Goal: Connect with others: Establish contact or relationships with other users

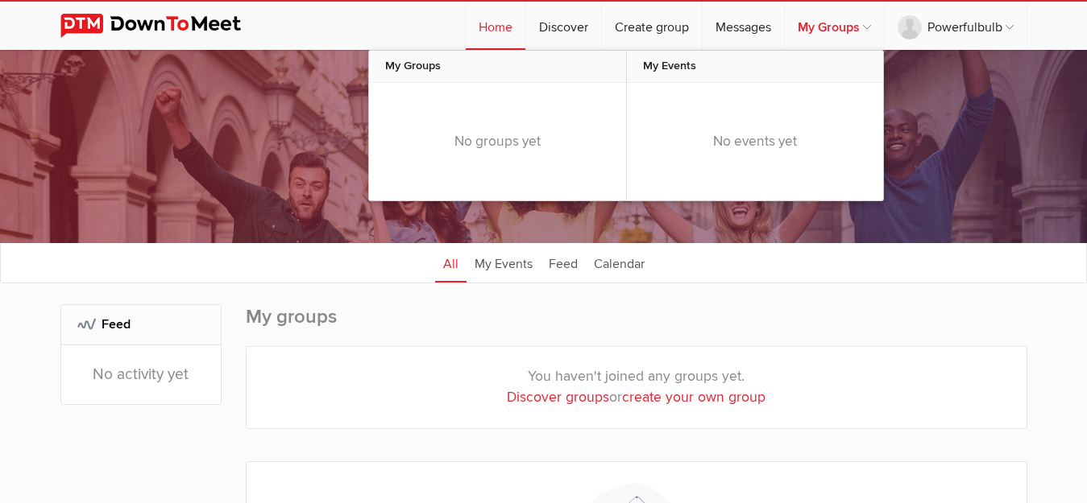
click at [814, 27] on link "My Groups" at bounding box center [834, 26] width 99 height 48
click at [567, 28] on link "Discover" at bounding box center [563, 26] width 75 height 48
select select "null"
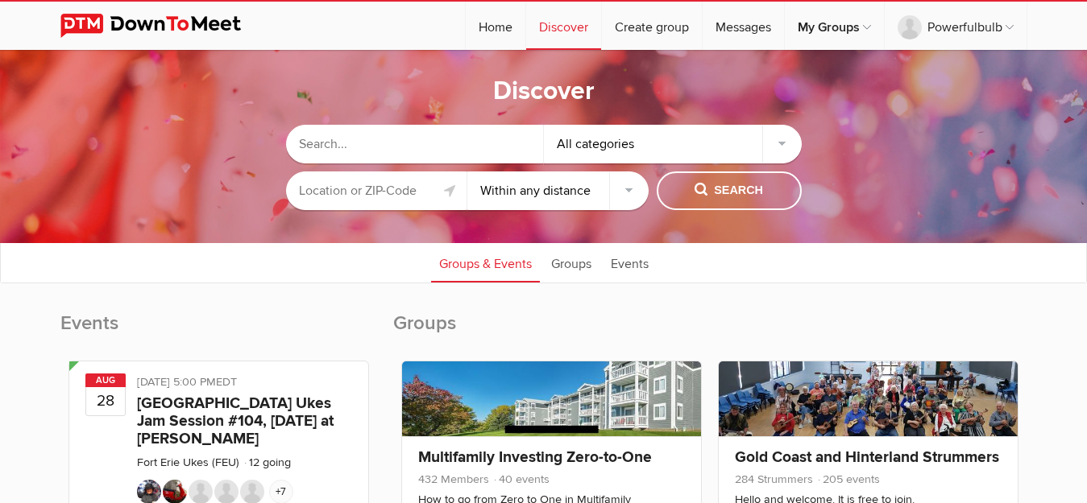
click at [780, 159] on div "All categories" at bounding box center [673, 144] width 258 height 39
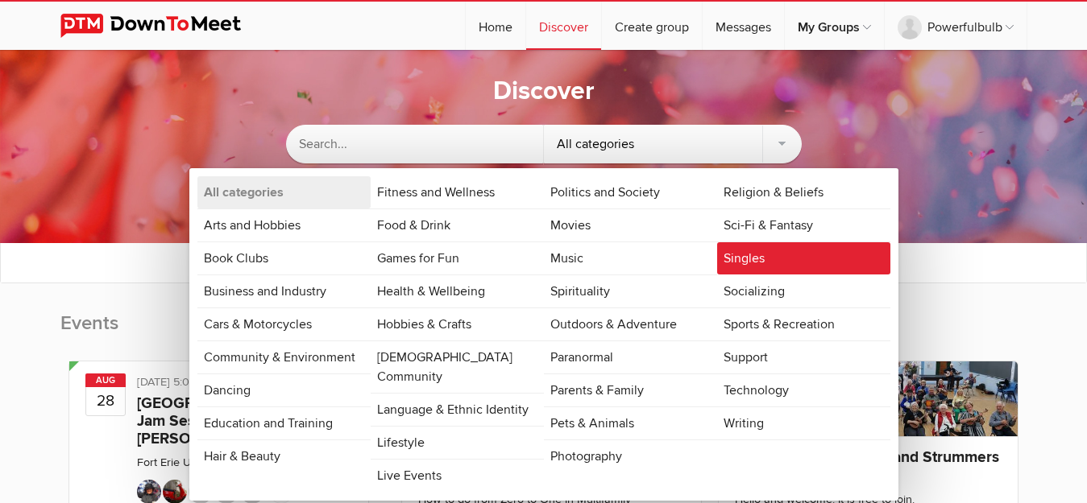
click at [759, 263] on link "Singles" at bounding box center [803, 258] width 173 height 32
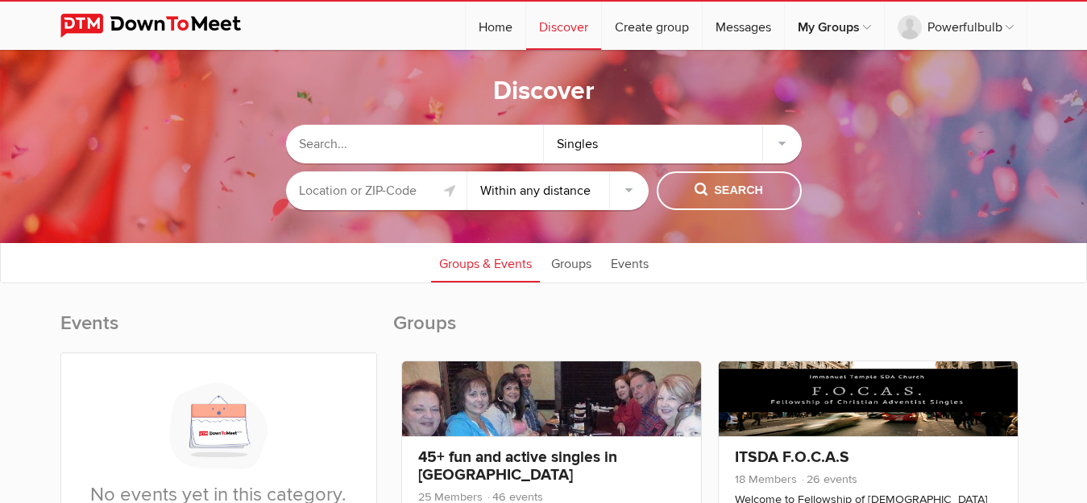
click at [391, 199] on input "text" at bounding box center [376, 191] width 181 height 39
type input "[GEOGRAPHIC_DATA][PERSON_NAME]"
click at [467, 172] on select "Within 10 miles Within 25 miles Within 50 miles Within 100 miles Within any dis…" at bounding box center [557, 191] width 181 height 39
click at [628, 193] on select "Within 10 miles Within 25 miles Within 50 miles Within 100 miles Within any dis…" at bounding box center [557, 191] width 181 height 39
click at [738, 192] on span "Search" at bounding box center [728, 191] width 68 height 18
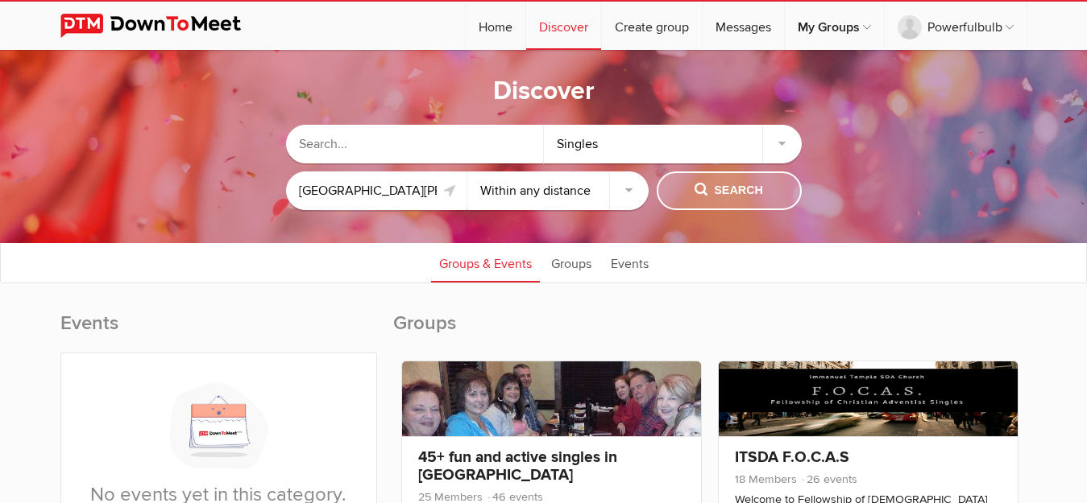
click at [738, 192] on span "Search" at bounding box center [728, 191] width 68 height 18
click at [377, 139] on input "text" at bounding box center [415, 144] width 258 height 39
click at [390, 152] on input "text" at bounding box center [415, 144] width 258 height 39
click at [447, 145] on input "text" at bounding box center [415, 144] width 258 height 39
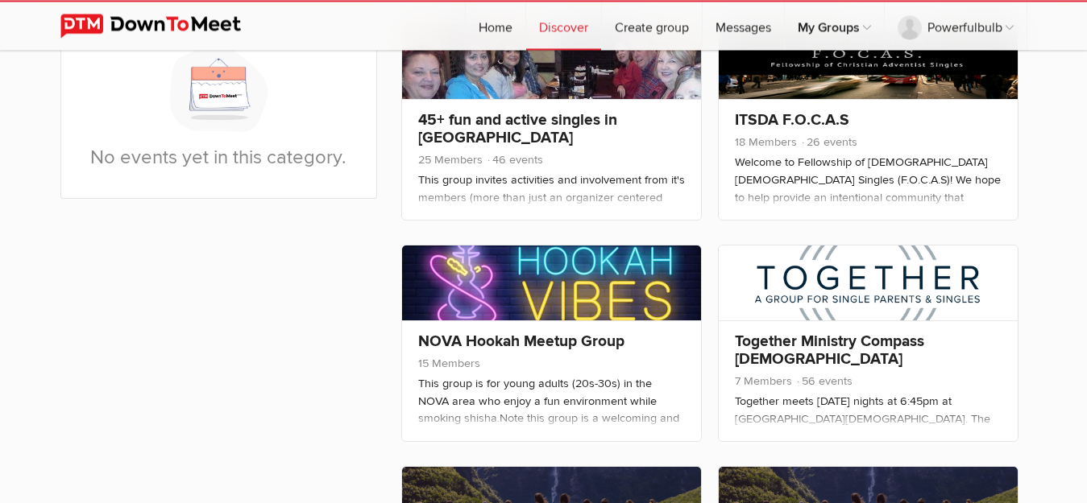
scroll to position [350, 0]
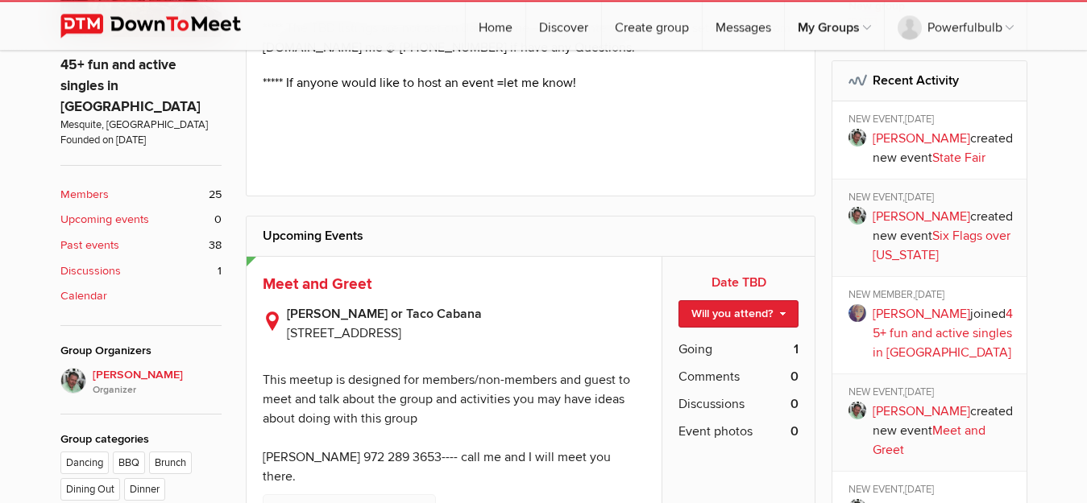
scroll to position [453, 0]
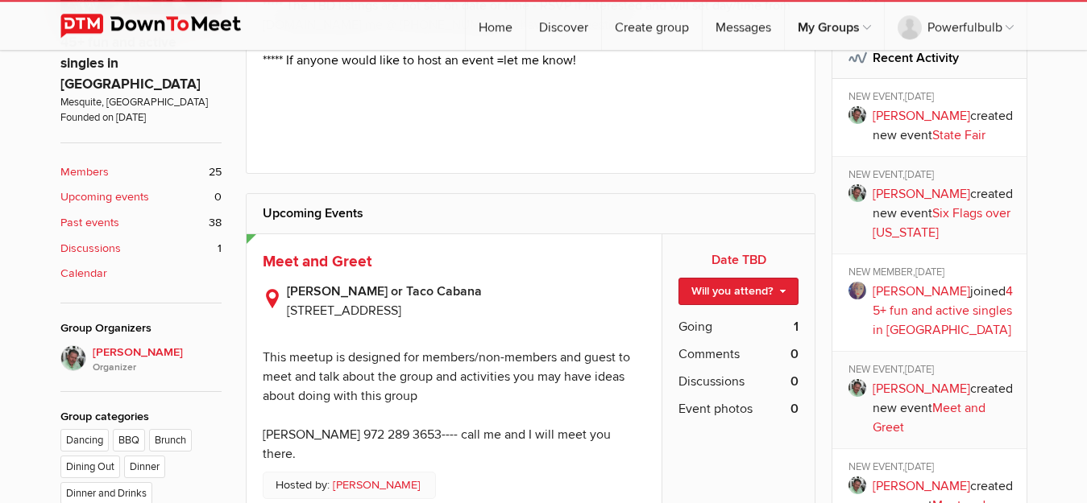
click at [108, 164] on link "Members 25" at bounding box center [140, 173] width 161 height 18
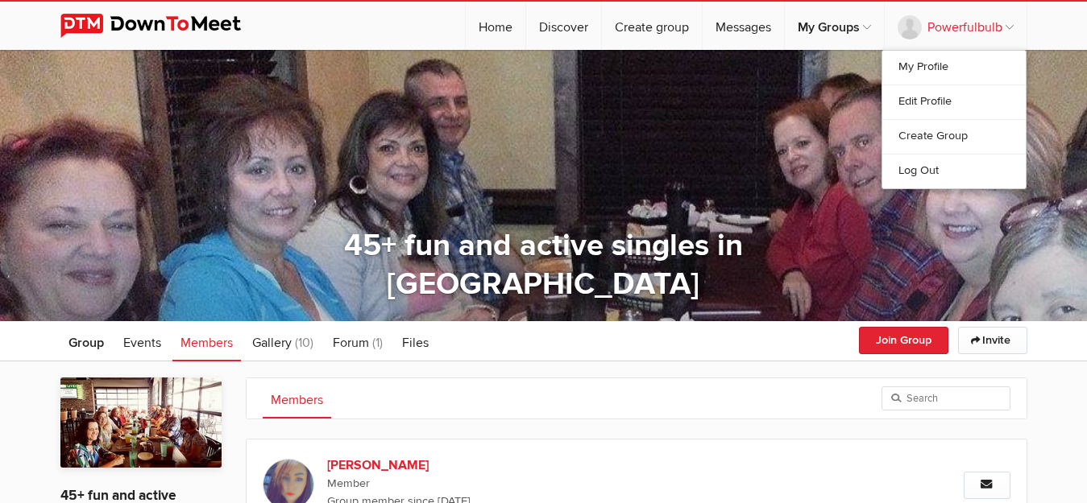
click at [983, 27] on link "Powerfulbulb" at bounding box center [955, 26] width 142 height 48
click at [933, 63] on link "My Profile" at bounding box center [953, 68] width 143 height 34
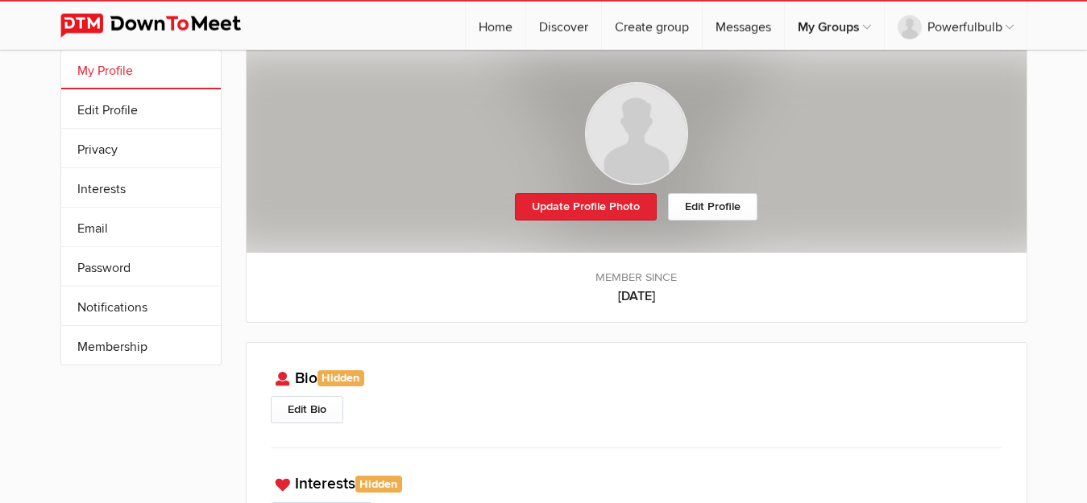
scroll to position [27, 0]
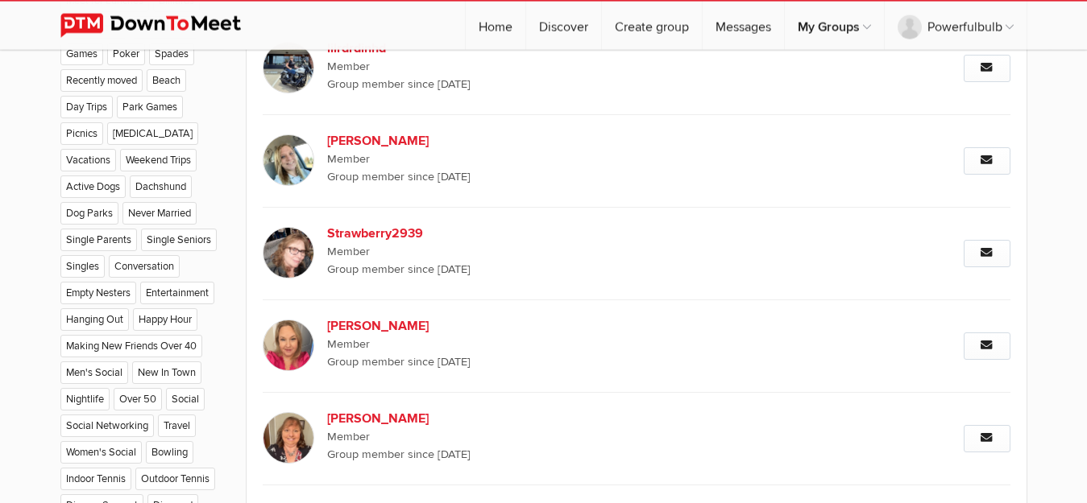
scroll to position [977, 0]
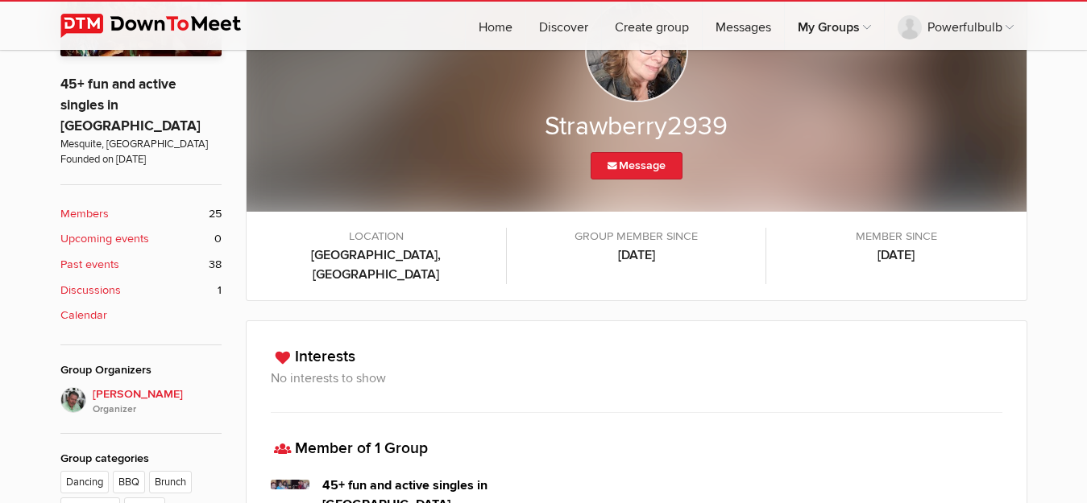
scroll to position [408, 0]
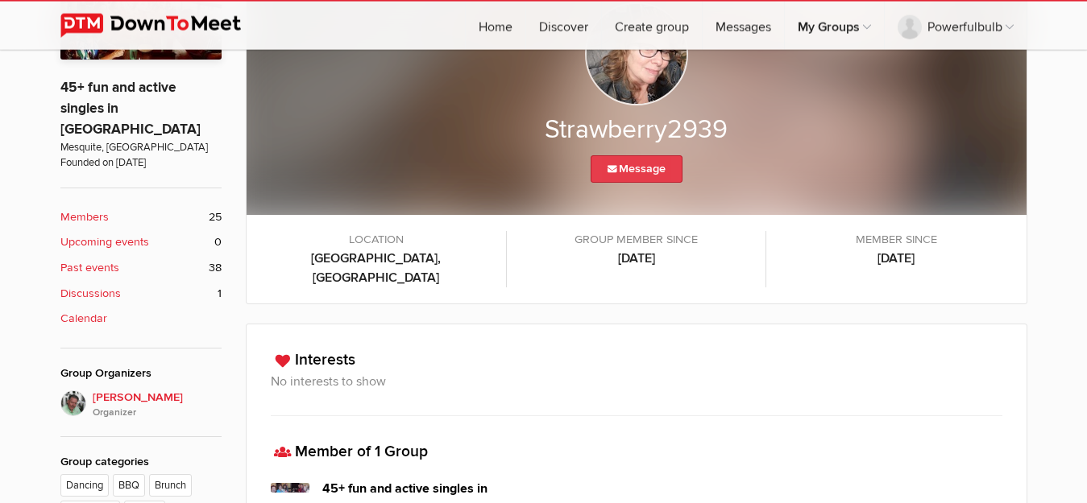
click at [640, 164] on link "Message" at bounding box center [636, 168] width 92 height 27
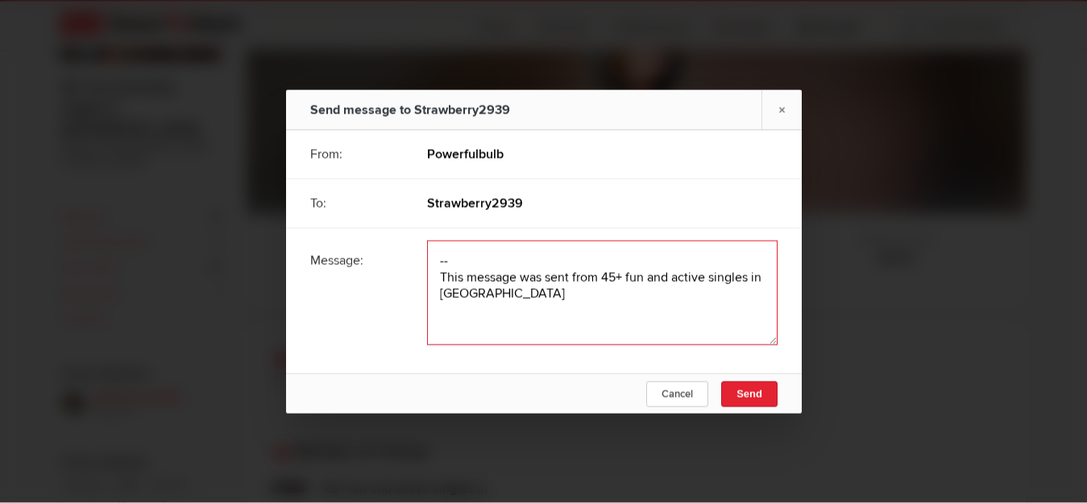
click at [622, 309] on textarea at bounding box center [602, 293] width 350 height 105
click at [503, 313] on textarea at bounding box center [602, 293] width 350 height 105
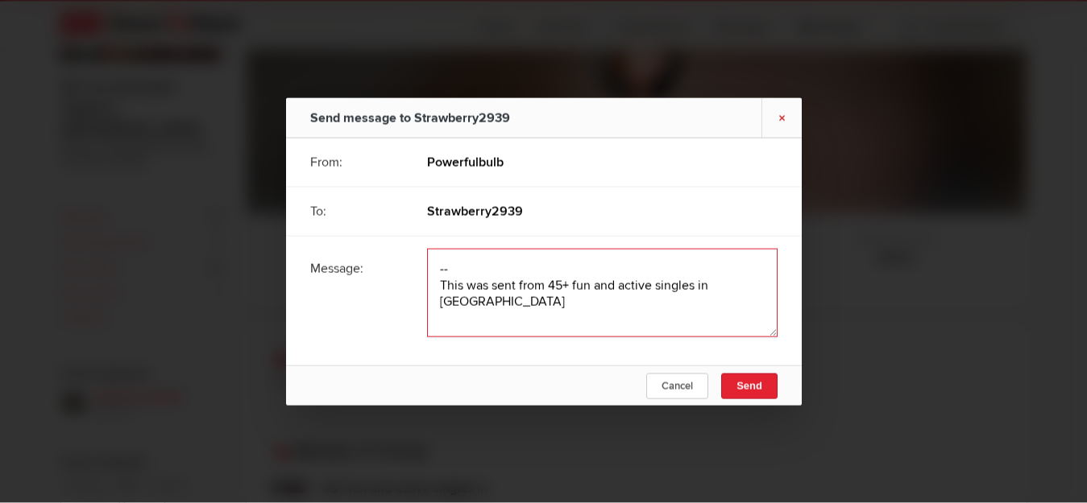
type textarea "-- This was sent from 45+ fun and active singles in DFW"
click at [782, 113] on link "×" at bounding box center [781, 117] width 40 height 39
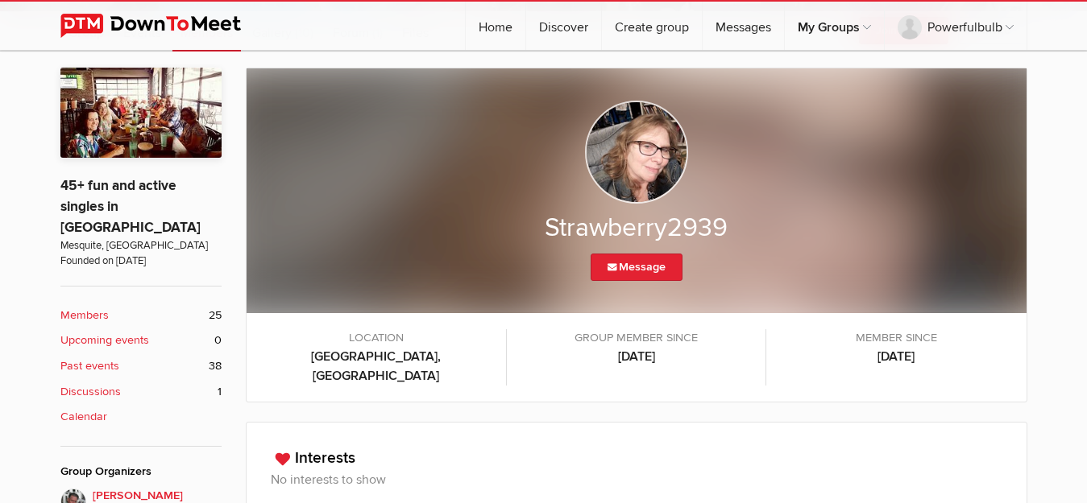
scroll to position [321, 0]
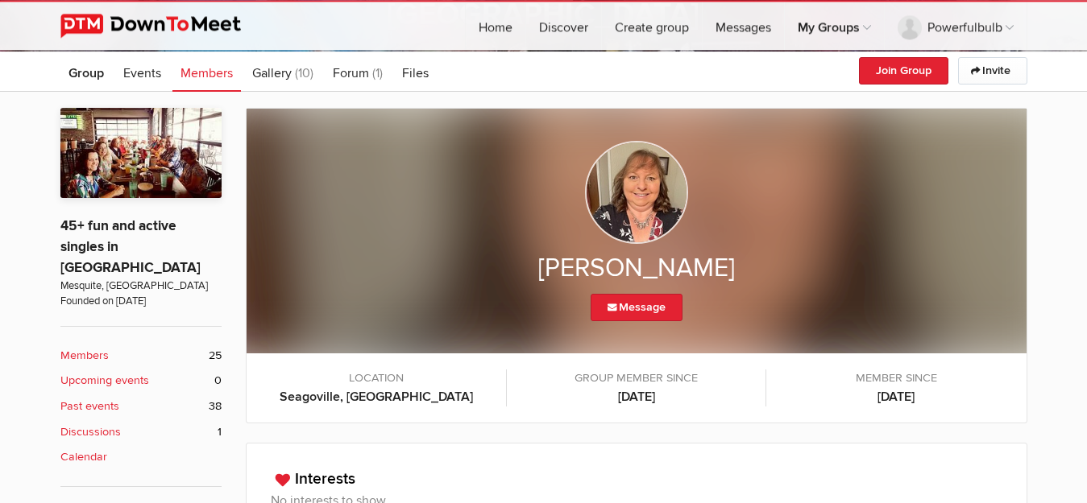
scroll to position [267, 0]
